Goal: Task Accomplishment & Management: Manage account settings

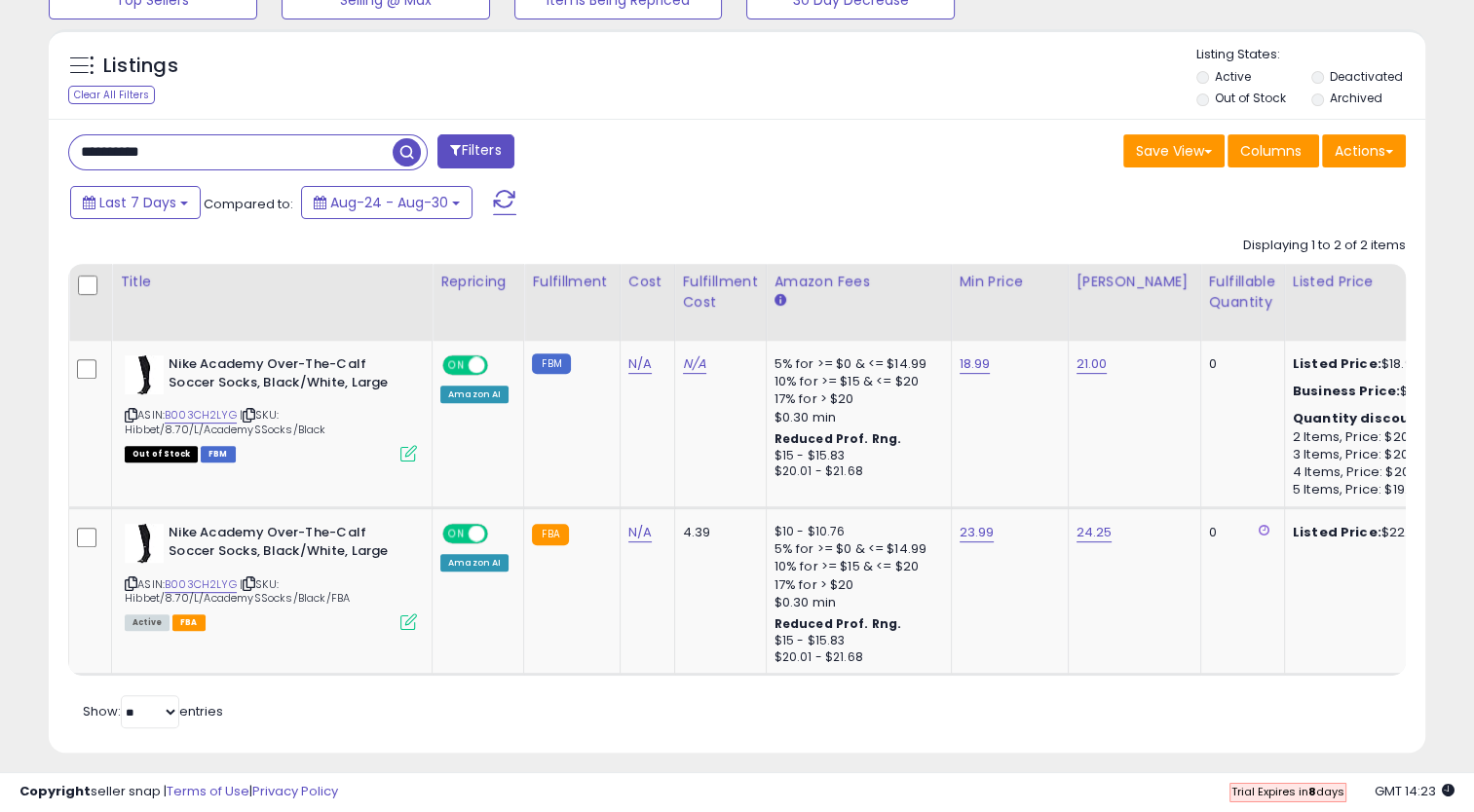
scroll to position [398, 798]
